Goal: Transaction & Acquisition: Purchase product/service

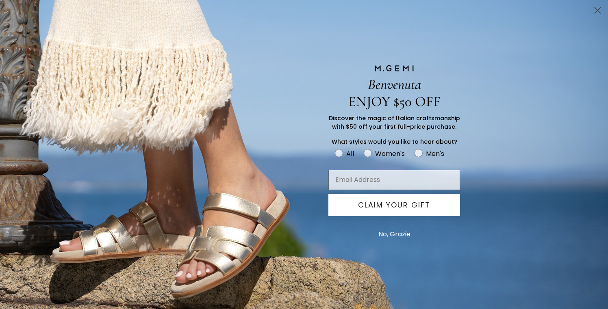
click at [599, 9] on icon "Close dialog" at bounding box center [598, 11] width 6 height 6
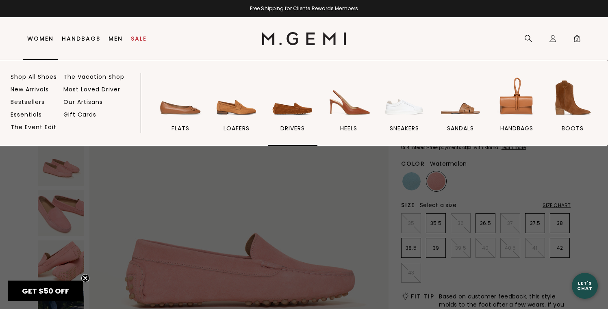
click at [290, 112] on img at bounding box center [293, 98] width 46 height 46
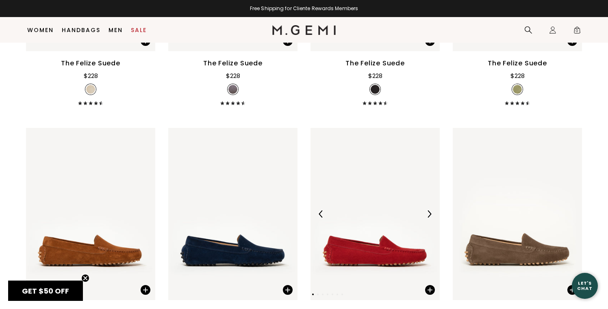
scroll to position [701, 0]
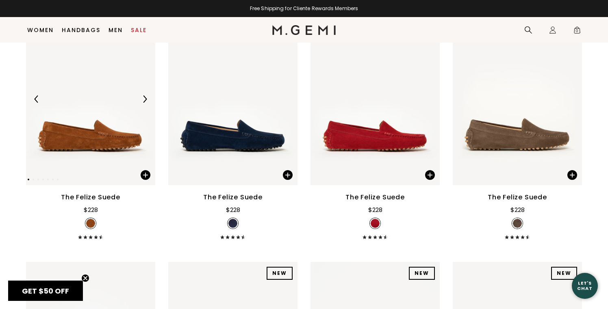
click at [118, 100] on img at bounding box center [90, 99] width 129 height 172
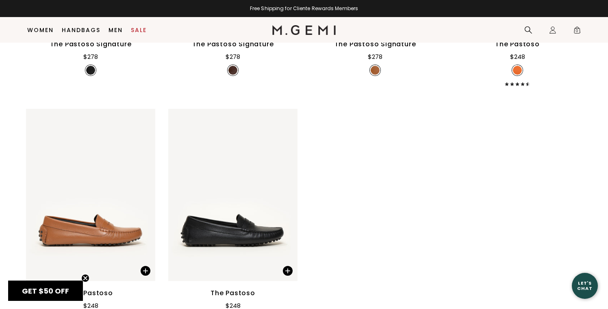
scroll to position [1356, 0]
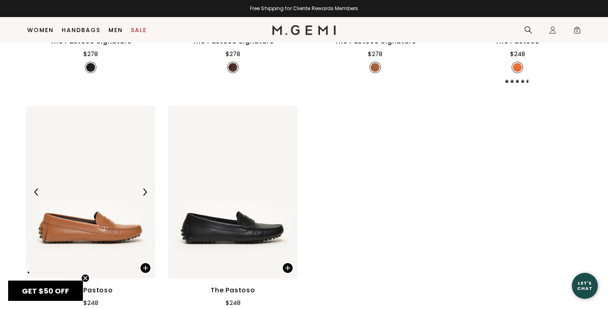
click at [114, 186] on div at bounding box center [90, 192] width 129 height 13
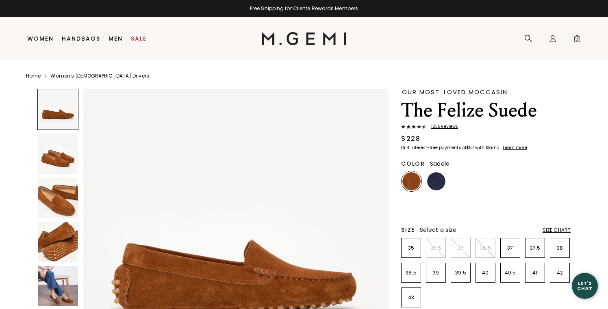
click at [46, 293] on img at bounding box center [58, 287] width 40 height 40
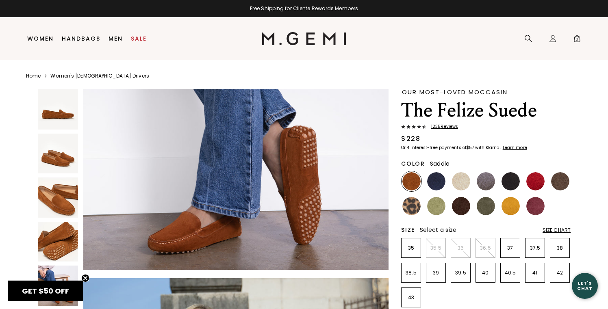
scroll to position [1695, 0]
